Goal: Information Seeking & Learning: Check status

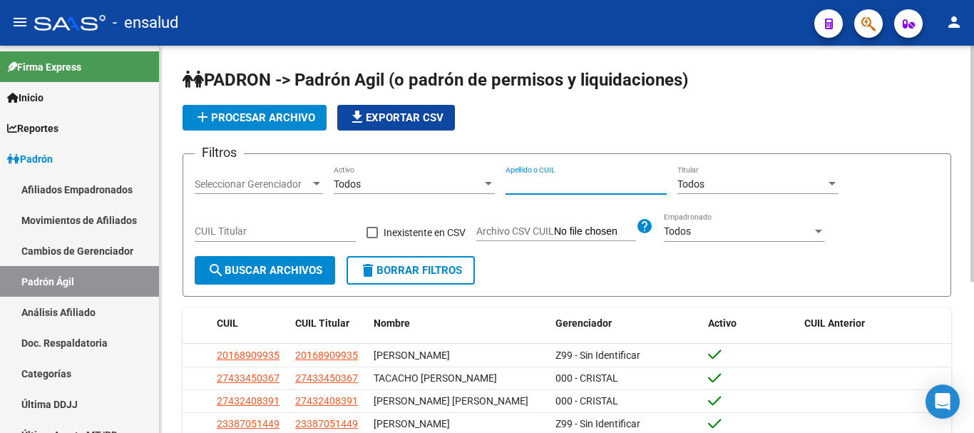
click at [544, 181] on input "Apellido o CUIL" at bounding box center [586, 184] width 161 height 12
paste input "41746872"
type input "20417468723"
click at [232, 267] on span "search Buscar Archivos" at bounding box center [265, 270] width 115 height 13
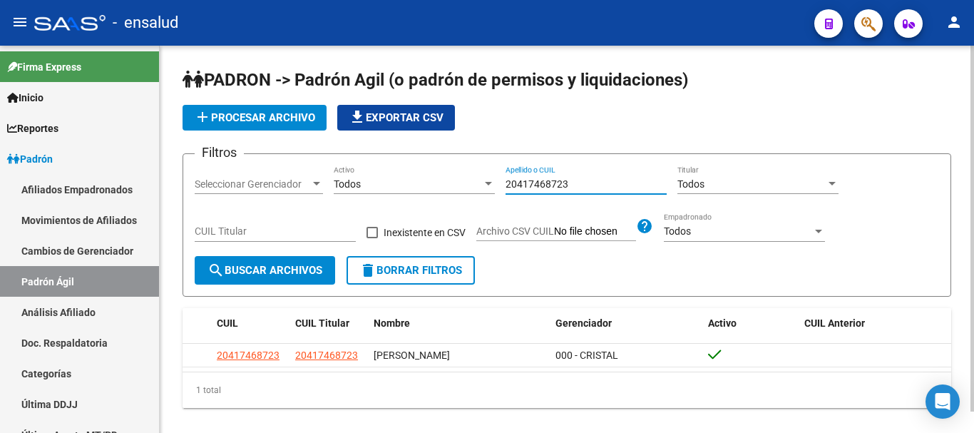
drag, startPoint x: 606, startPoint y: 181, endPoint x: 385, endPoint y: 173, distance: 220.6
click at [395, 175] on div "Filtros Seleccionar Gerenciador Seleccionar Gerenciador Todos Activo 2041746872…" at bounding box center [567, 211] width 745 height 91
paste input "27-32443951-5"
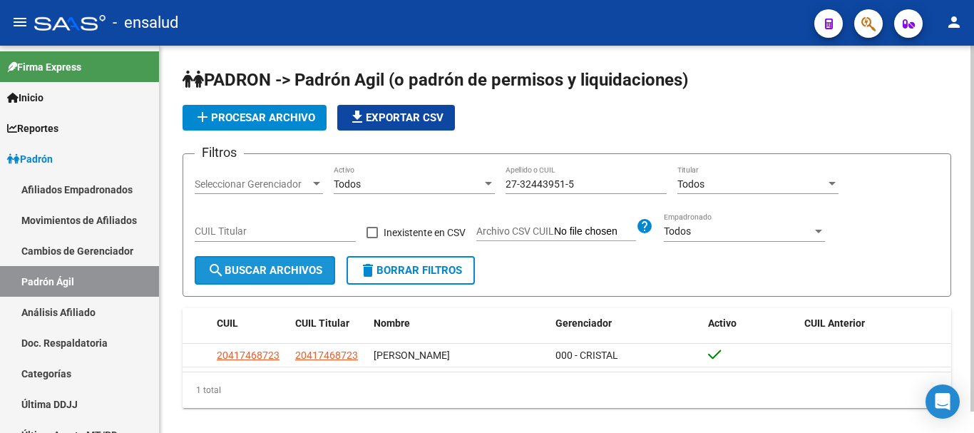
click at [280, 271] on span "search Buscar Archivos" at bounding box center [265, 270] width 115 height 13
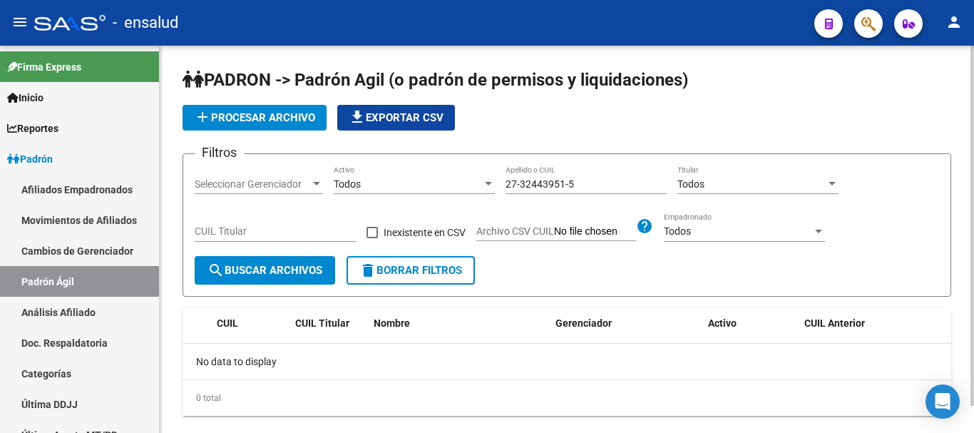
click at [591, 181] on input "27-32443951-5" at bounding box center [586, 184] width 161 height 12
click at [588, 184] on input "27-32443951-5" at bounding box center [586, 184] width 161 height 12
click at [540, 181] on input "27-324439515" at bounding box center [586, 184] width 161 height 12
click at [250, 275] on span "search Buscar Archivos" at bounding box center [265, 270] width 115 height 13
click at [528, 183] on input "27324439515" at bounding box center [586, 184] width 161 height 12
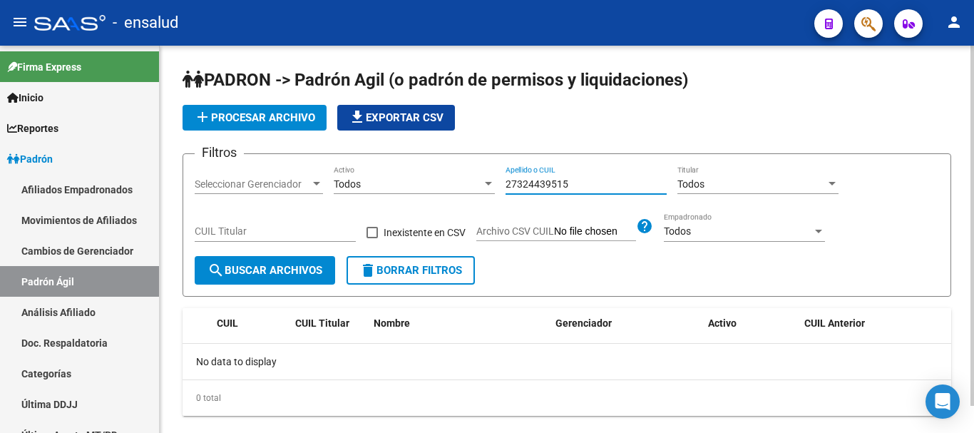
type input "27324439515"
click at [280, 263] on button "search Buscar Archivos" at bounding box center [265, 270] width 141 height 29
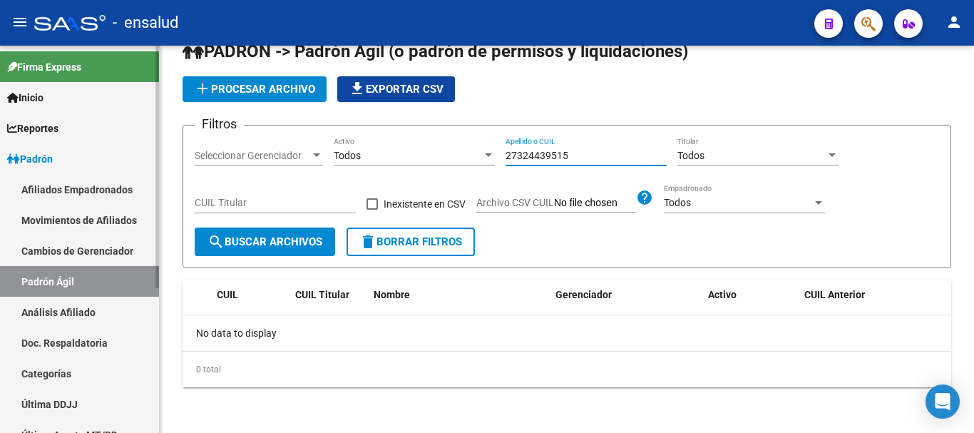
drag, startPoint x: 599, startPoint y: 153, endPoint x: 17, endPoint y: 148, distance: 581.4
click at [17, 148] on mat-sidenav-container "Firma Express Inicio Calendario SSS Instructivos Contacto OS Reportes Padrón Tr…" at bounding box center [487, 239] width 974 height 387
paste input "32443951"
click at [507, 153] on input "32443951" at bounding box center [586, 156] width 161 height 12
click at [574, 155] on input "2732443951" at bounding box center [586, 156] width 161 height 12
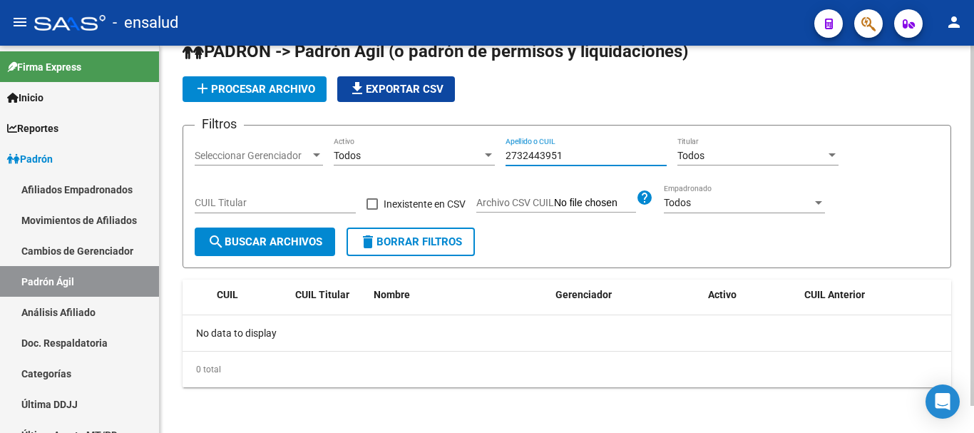
type input "27324439515"
click at [235, 243] on span "search Buscar Archivos" at bounding box center [265, 241] width 115 height 13
